Goal: Information Seeking & Learning: Learn about a topic

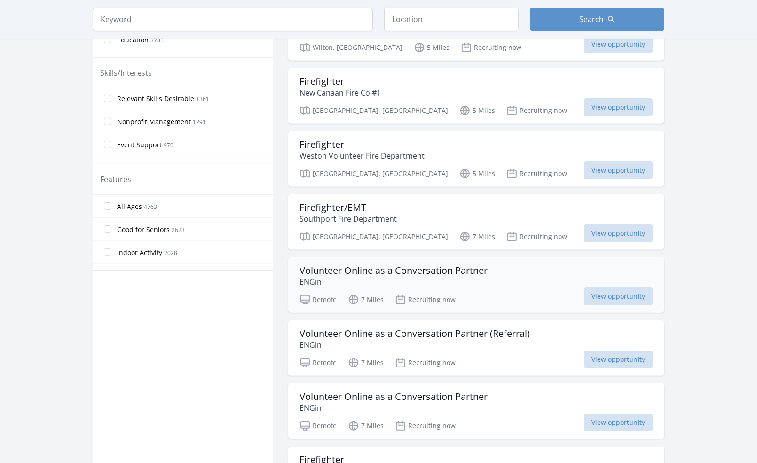
scroll to position [383, 0]
click at [342, 264] on h3 "Volunteer Online as a Conversation Partner" at bounding box center [393, 269] width 188 height 11
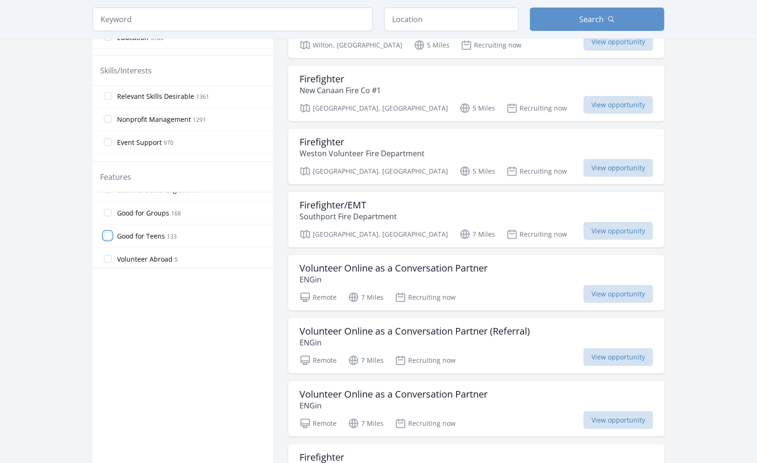
click at [108, 232] on input "Good for Teens 133" at bounding box center [108, 236] width 8 height 8
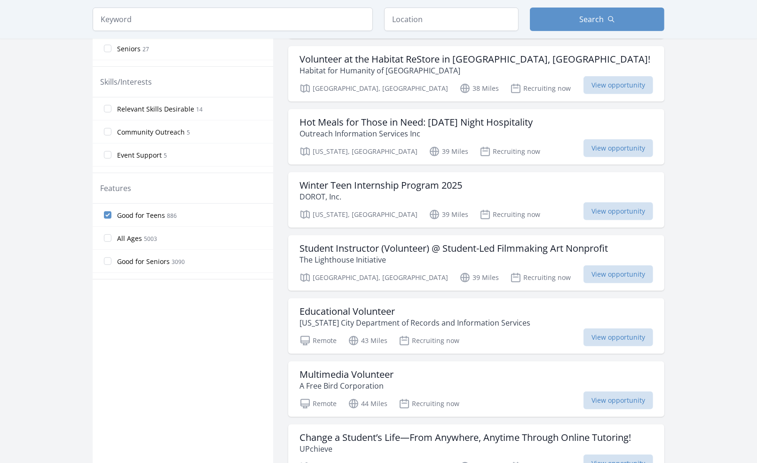
scroll to position [0, 0]
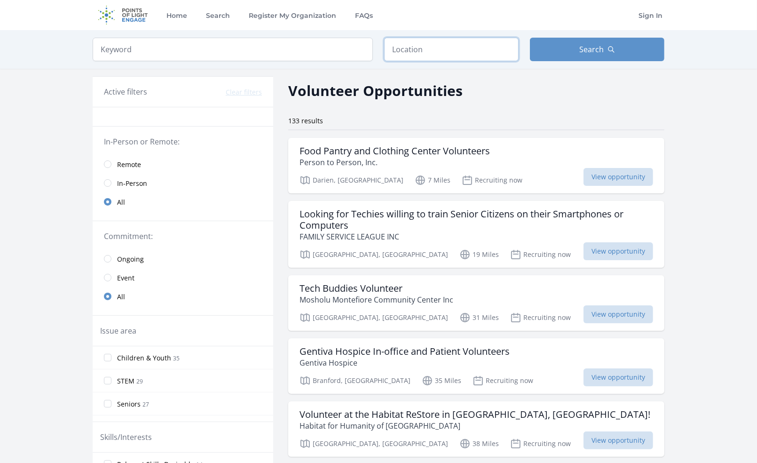
click at [430, 46] on input "text" at bounding box center [451, 50] width 134 height 24
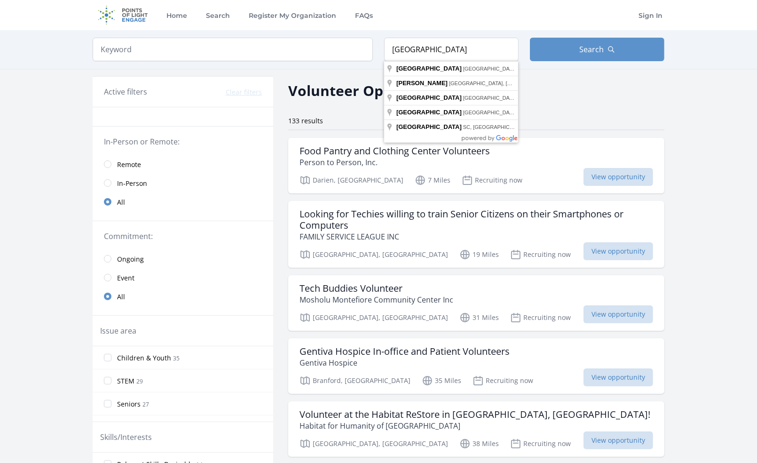
drag, startPoint x: 449, startPoint y: 49, endPoint x: 350, endPoint y: 54, distance: 98.4
click at [350, 54] on form "Keyword Location fairfield county Search" at bounding box center [379, 50] width 572 height 24
type input "Norwalk, CT, USA"
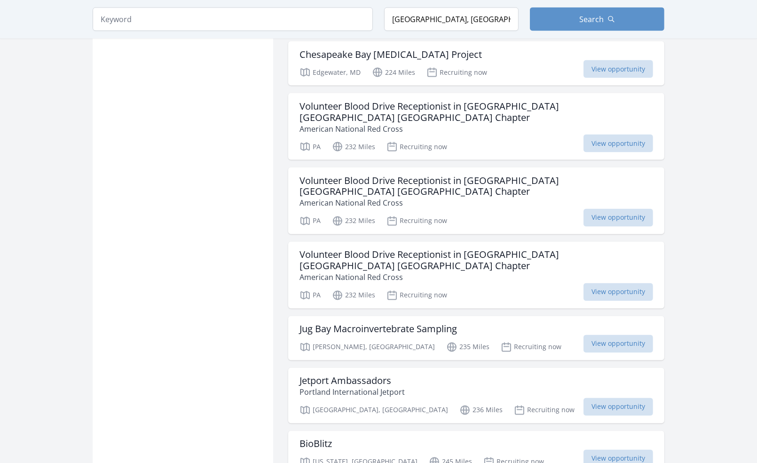
scroll to position [1462, 0]
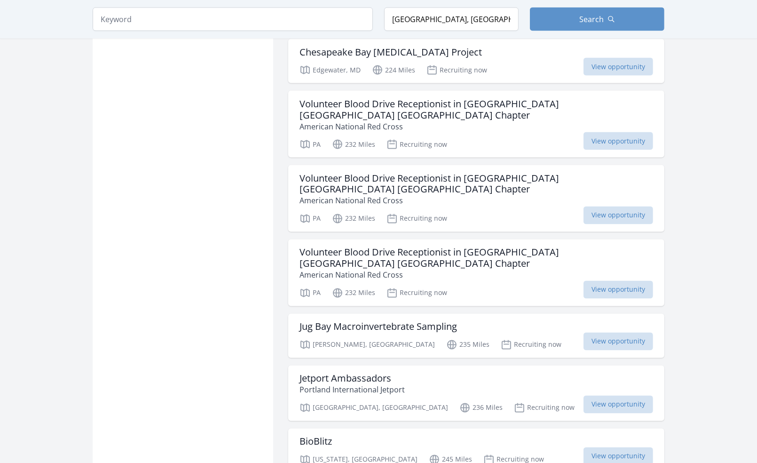
scroll to position [969, 0]
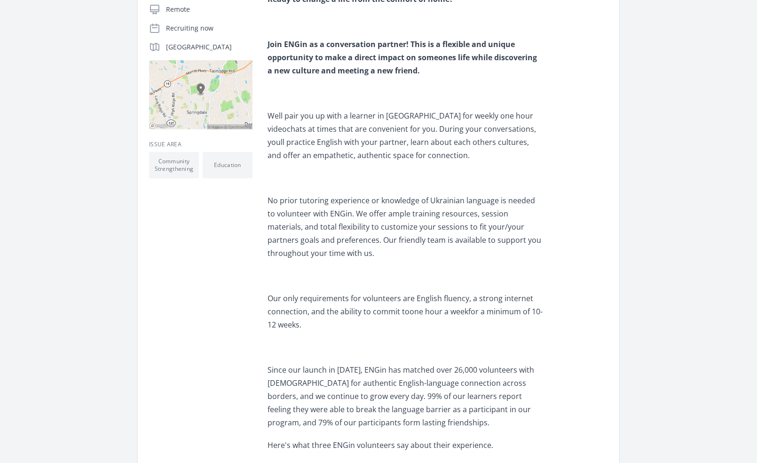
scroll to position [229, 0]
